Goal: Task Accomplishment & Management: Use online tool/utility

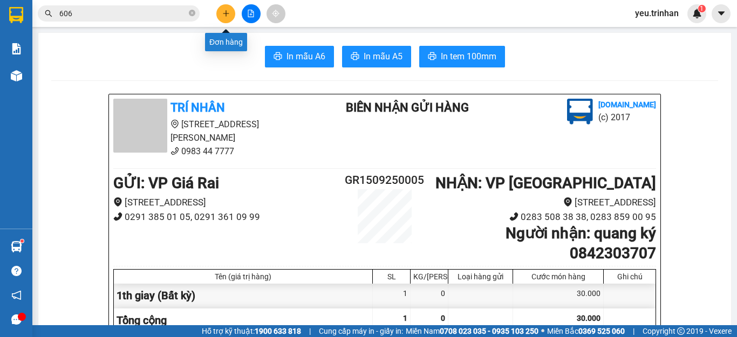
click at [220, 18] on button at bounding box center [225, 13] width 19 height 19
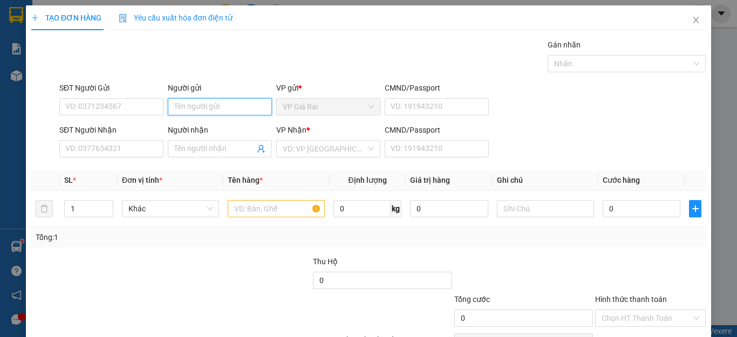
click at [201, 111] on input "Người gửi" at bounding box center [220, 106] width 104 height 17
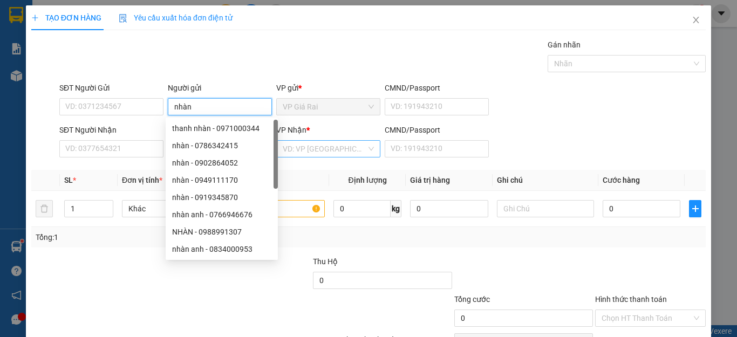
type input "nhàn"
drag, startPoint x: 316, startPoint y: 146, endPoint x: 315, endPoint y: 156, distance: 10.8
click at [316, 146] on input "search" at bounding box center [325, 149] width 84 height 16
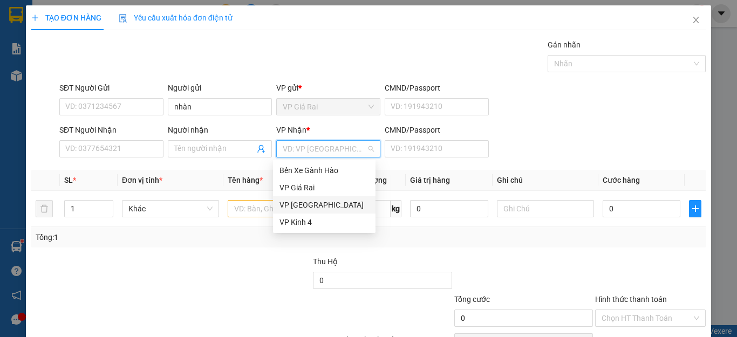
drag, startPoint x: 304, startPoint y: 205, endPoint x: 270, endPoint y: 177, distance: 43.7
click at [302, 204] on div "VP [GEOGRAPHIC_DATA]" at bounding box center [324, 205] width 90 height 12
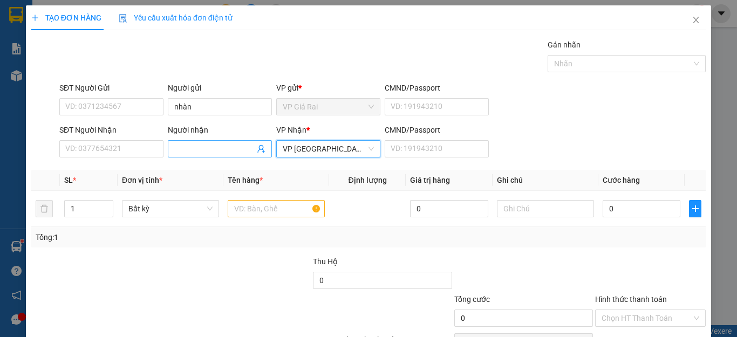
click at [223, 151] on input "Người nhận" at bounding box center [214, 149] width 80 height 12
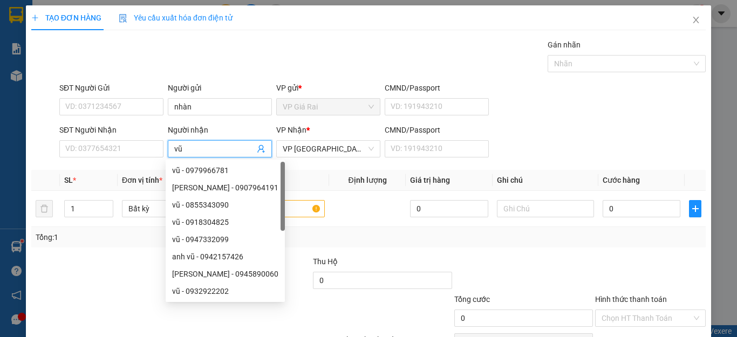
type input "vũ"
click at [320, 170] on th "Tên hàng *" at bounding box center [276, 180] width 106 height 21
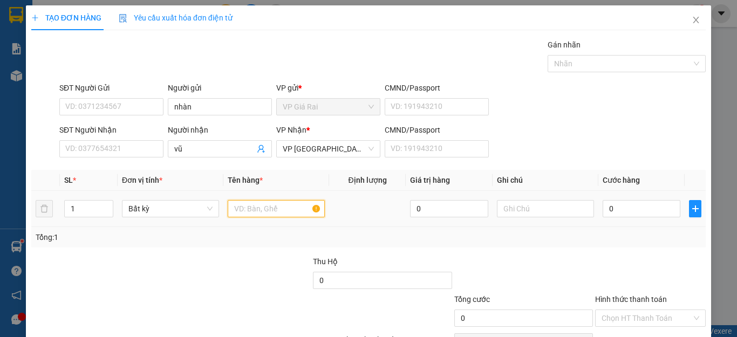
click at [292, 205] on input "text" at bounding box center [276, 208] width 97 height 17
type input "1th"
click at [635, 214] on input "0" at bounding box center [642, 208] width 78 height 17
type input "4"
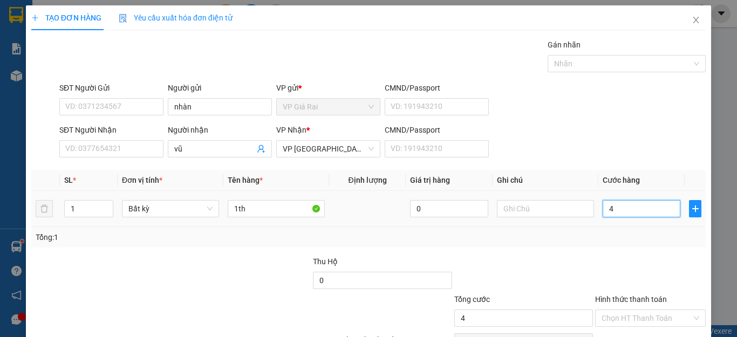
type input "4"
type input "40"
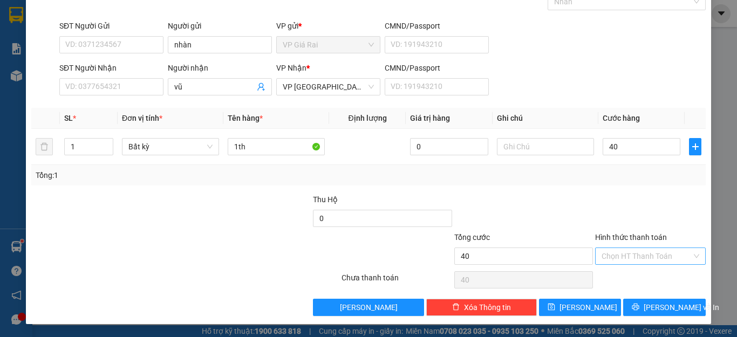
type input "40.000"
drag, startPoint x: 634, startPoint y: 249, endPoint x: 627, endPoint y: 271, distance: 23.6
click at [634, 252] on input "Hình thức thanh toán" at bounding box center [646, 256] width 90 height 16
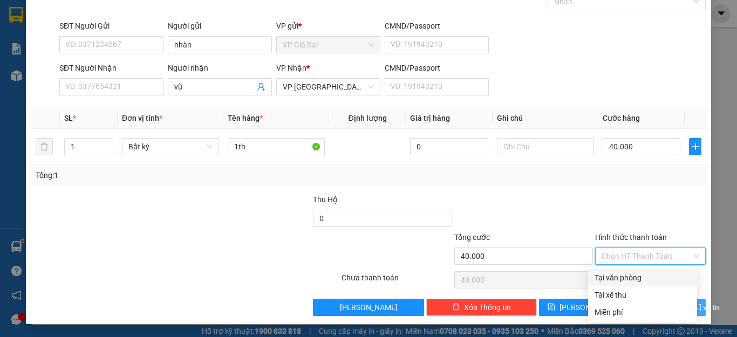
drag, startPoint x: 626, startPoint y: 278, endPoint x: 634, endPoint y: 299, distance: 22.5
click at [627, 283] on div "Tại văn phòng" at bounding box center [642, 278] width 96 height 12
type input "0"
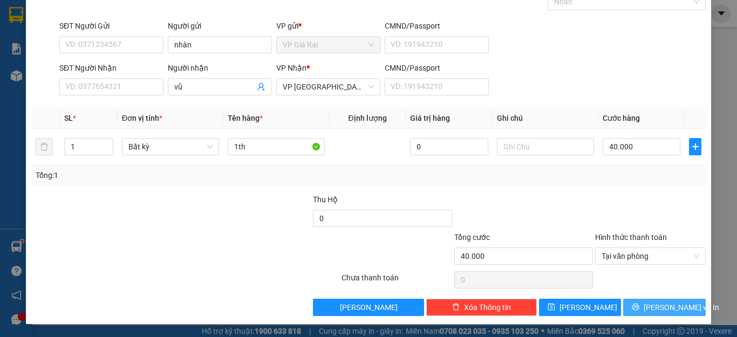
drag, startPoint x: 640, startPoint y: 313, endPoint x: 626, endPoint y: 292, distance: 25.3
click at [640, 313] on button "[PERSON_NAME] và In" at bounding box center [664, 307] width 83 height 17
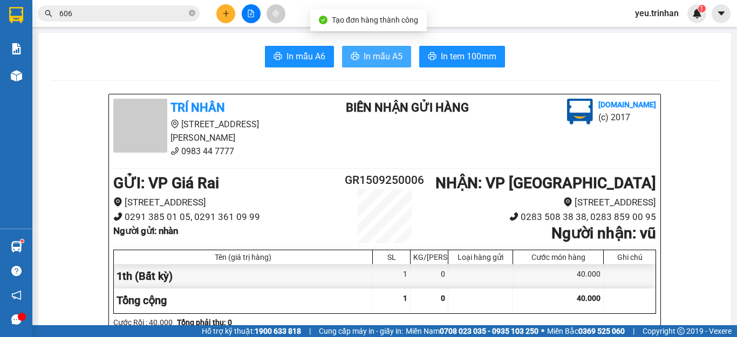
click at [400, 57] on button "In mẫu A5" at bounding box center [376, 57] width 69 height 22
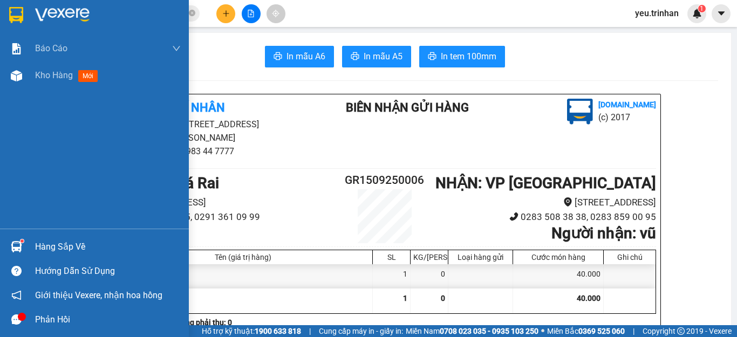
click at [20, 9] on img at bounding box center [16, 15] width 14 height 16
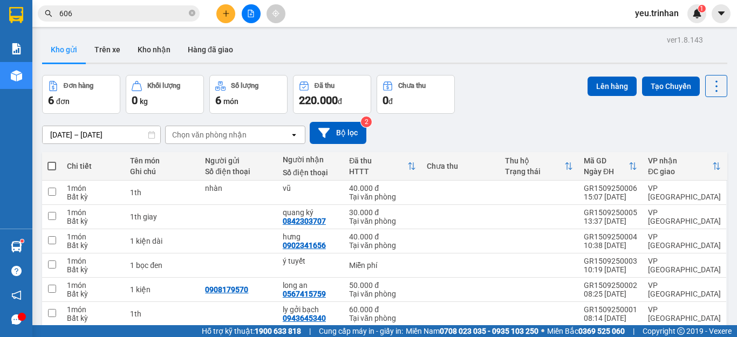
scroll to position [50, 0]
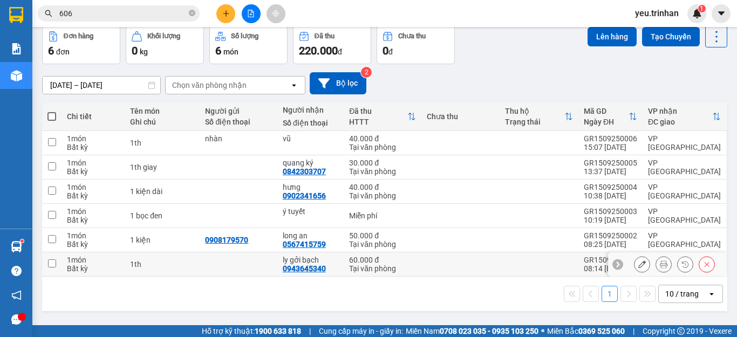
drag, startPoint x: 58, startPoint y: 265, endPoint x: 58, endPoint y: 250, distance: 15.1
click at [58, 262] on td at bounding box center [51, 264] width 19 height 24
checkbox input "true"
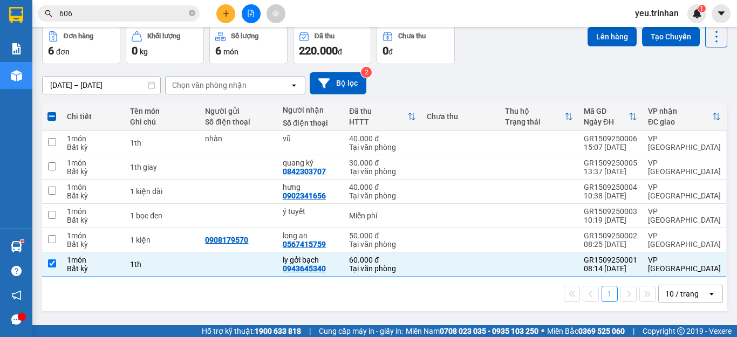
scroll to position [0, 0]
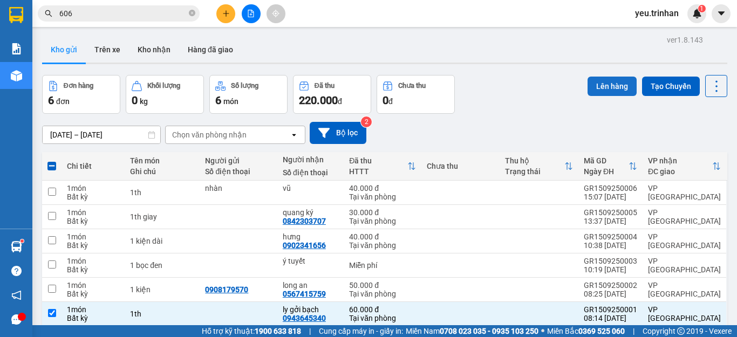
click at [612, 85] on button "Lên hàng" at bounding box center [611, 86] width 49 height 19
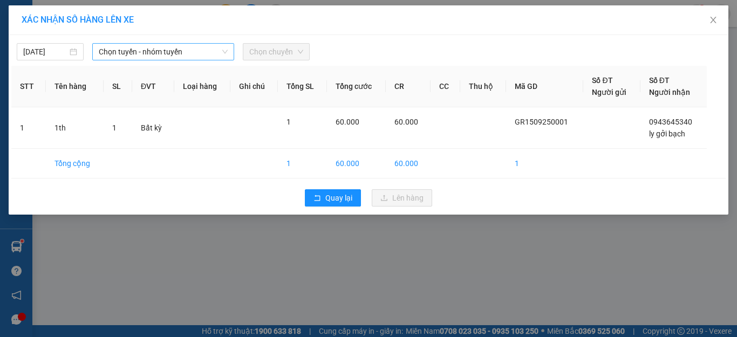
click at [136, 54] on span "Chọn tuyến - nhóm tuyến" at bounding box center [163, 52] width 129 height 16
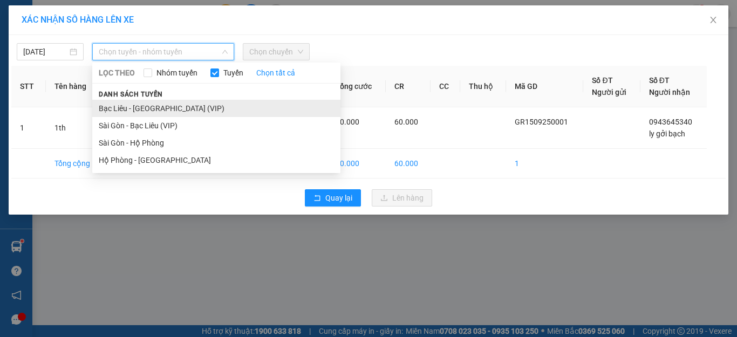
click at [127, 109] on li "Bạc Liêu - [GEOGRAPHIC_DATA] (VIP)" at bounding box center [216, 108] width 248 height 17
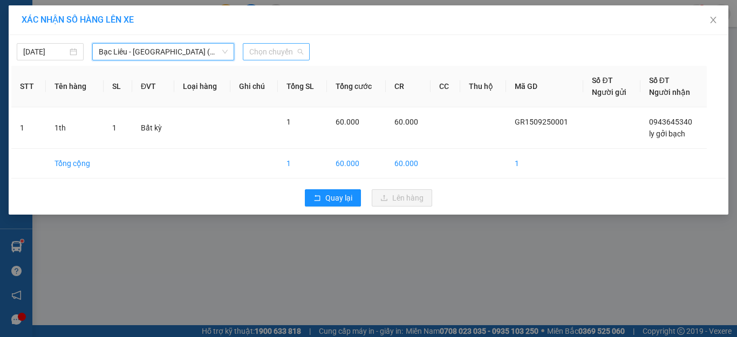
drag, startPoint x: 271, startPoint y: 53, endPoint x: 282, endPoint y: 79, distance: 28.5
click at [273, 53] on span "Chọn chuyến" at bounding box center [276, 52] width 54 height 16
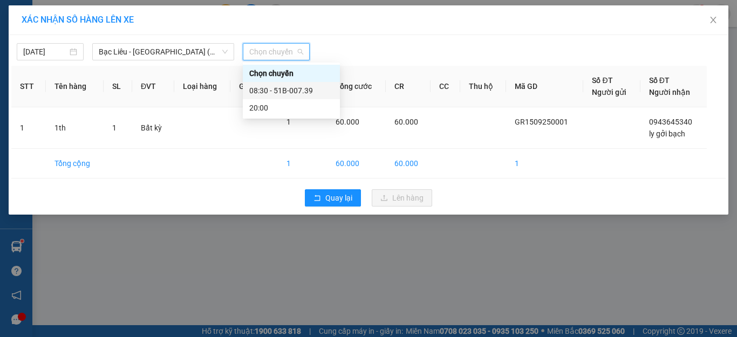
click at [285, 91] on div "08:30 - 51B-007.39" at bounding box center [291, 91] width 84 height 12
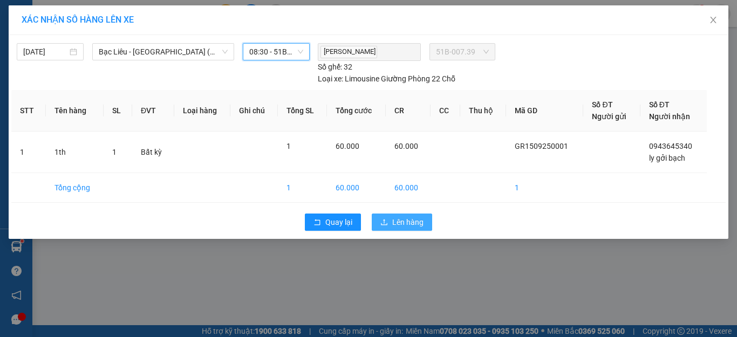
click at [392, 224] on span "Lên hàng" at bounding box center [407, 222] width 31 height 12
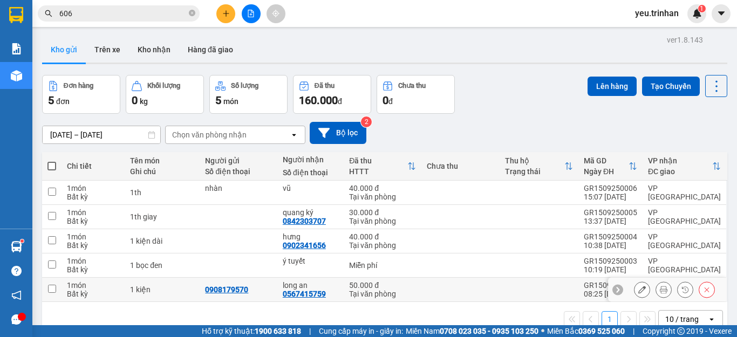
click at [51, 290] on input "checkbox" at bounding box center [52, 289] width 8 height 8
checkbox input "true"
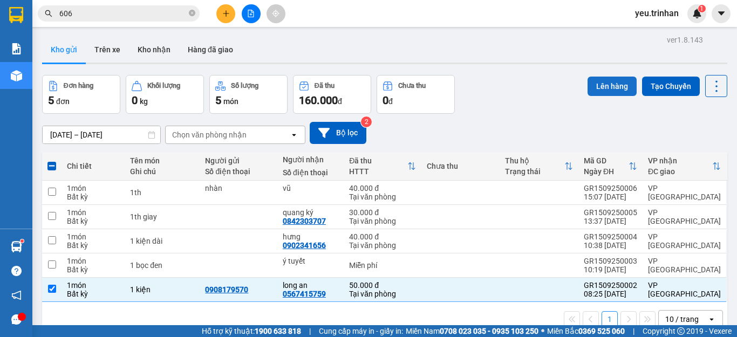
click at [607, 84] on button "Lên hàng" at bounding box center [611, 86] width 49 height 19
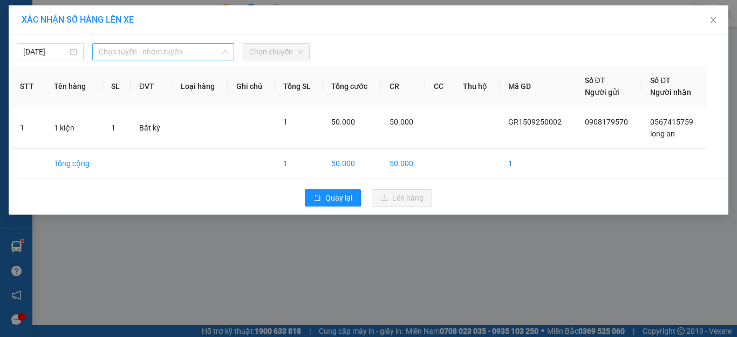
click at [160, 49] on span "Chọn tuyến - nhóm tuyến" at bounding box center [163, 52] width 129 height 16
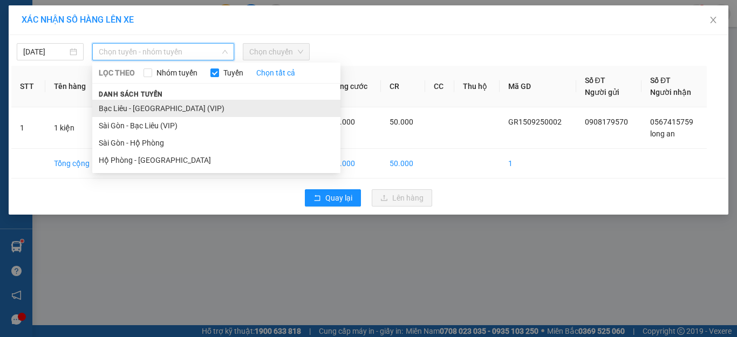
click at [140, 111] on li "Bạc Liêu - [GEOGRAPHIC_DATA] (VIP)" at bounding box center [216, 108] width 248 height 17
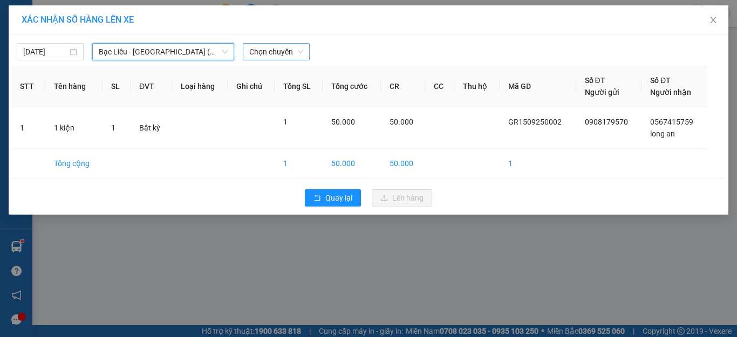
click at [265, 52] on span "Chọn chuyến" at bounding box center [276, 52] width 54 height 16
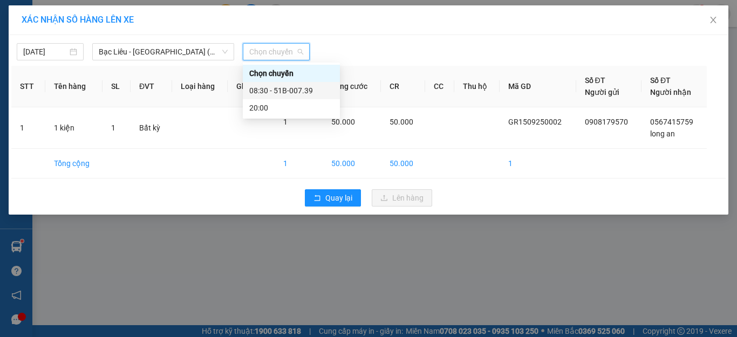
click at [270, 97] on div "08:30 - 51B-007.39" at bounding box center [291, 90] width 97 height 17
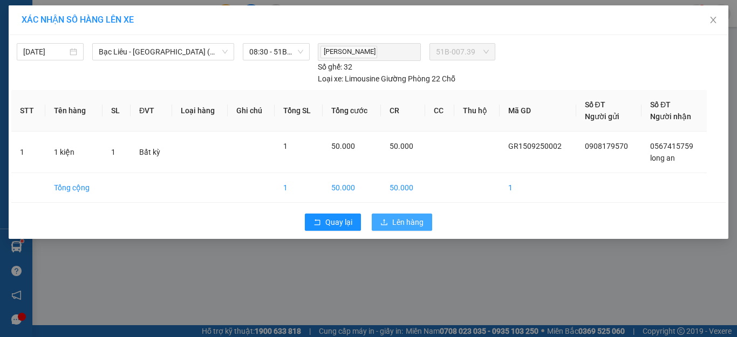
click at [413, 228] on span "Lên hàng" at bounding box center [407, 222] width 31 height 12
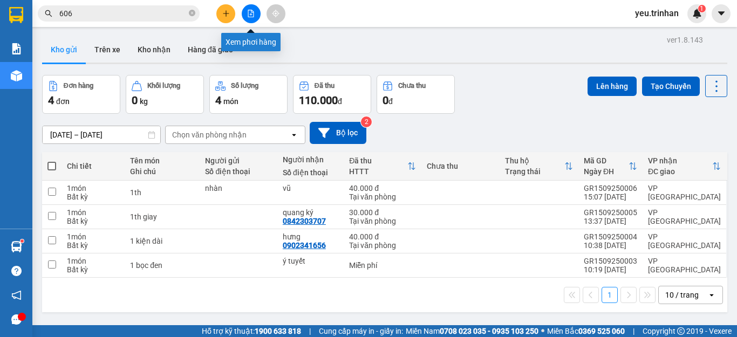
click at [250, 13] on icon "file-add" at bounding box center [251, 14] width 8 height 8
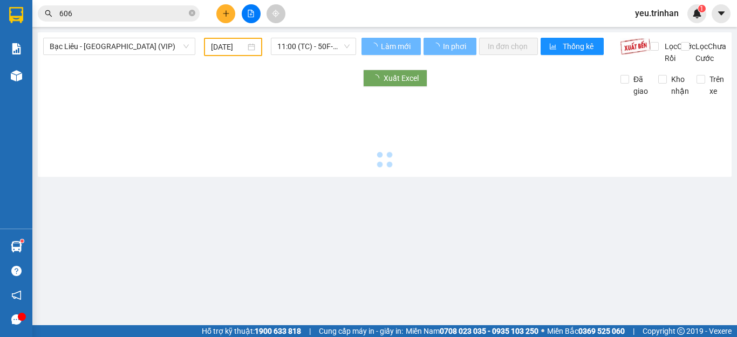
type input "[DATE]"
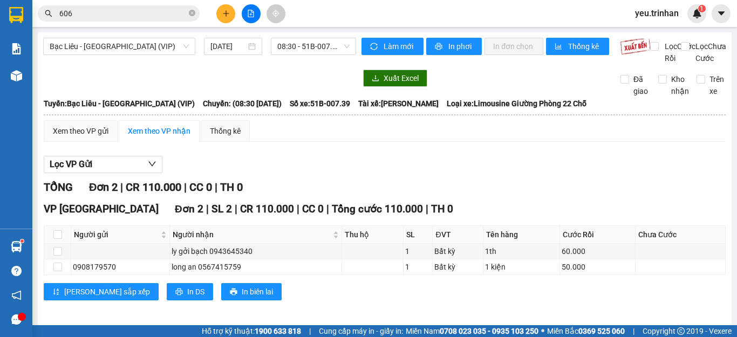
drag, startPoint x: 90, startPoint y: 49, endPoint x: 89, endPoint y: 56, distance: 7.0
click at [89, 52] on span "Bạc Liêu - [GEOGRAPHIC_DATA] (VIP)" at bounding box center [119, 46] width 139 height 16
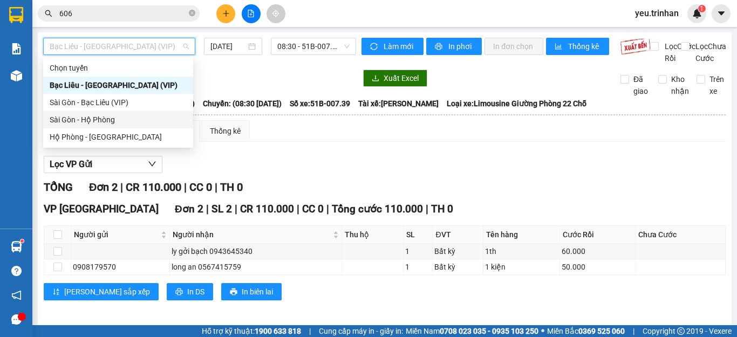
click at [59, 119] on div "Sài Gòn - Hộ Phòng" at bounding box center [118, 120] width 137 height 12
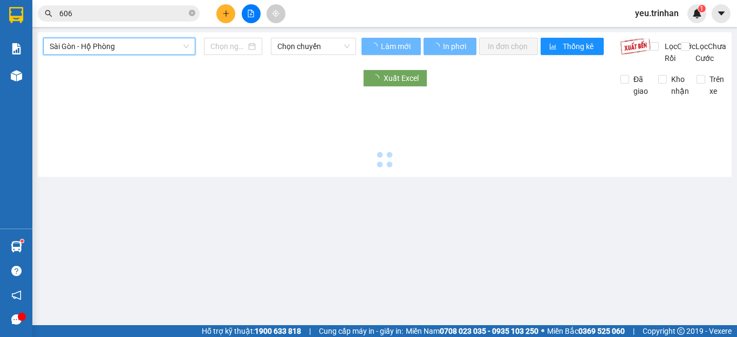
type input "[DATE]"
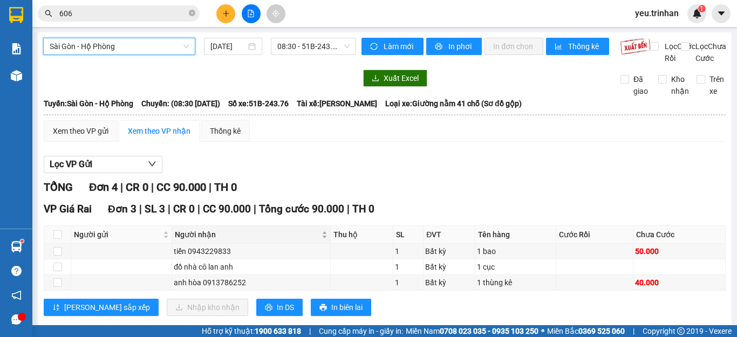
scroll to position [54, 0]
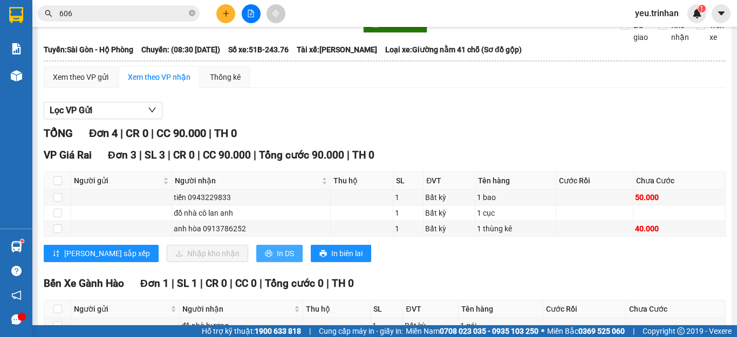
click at [277, 259] on span "In DS" at bounding box center [285, 254] width 17 height 12
